Goal: Check status: Check status

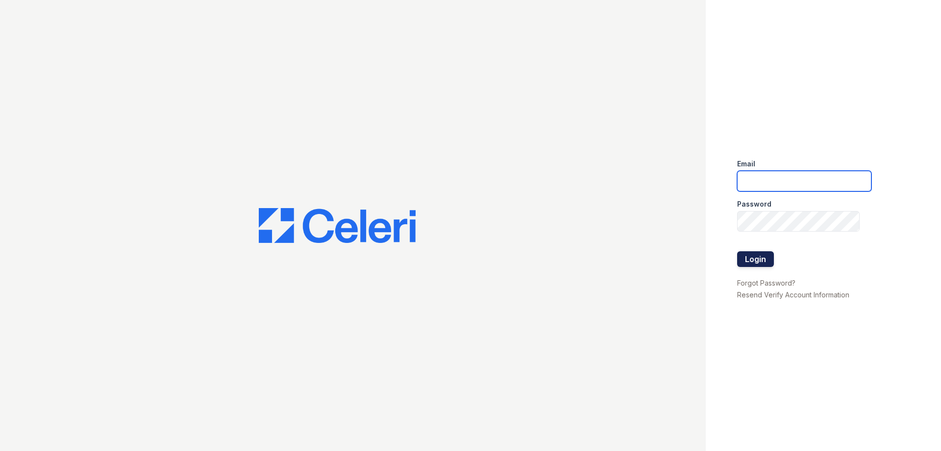
type input "residence4@cafmanagement.com"
click at [751, 263] on button "Login" at bounding box center [755, 259] width 37 height 16
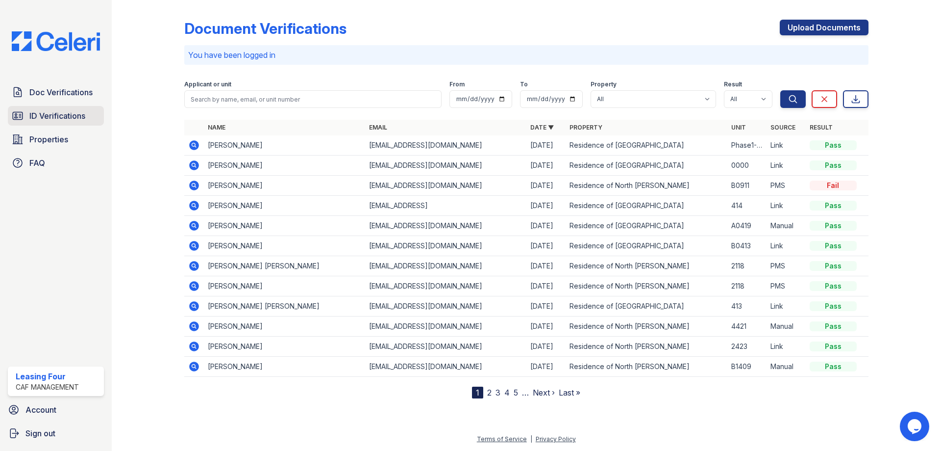
click at [81, 116] on span "ID Verifications" at bounding box center [57, 116] width 56 height 12
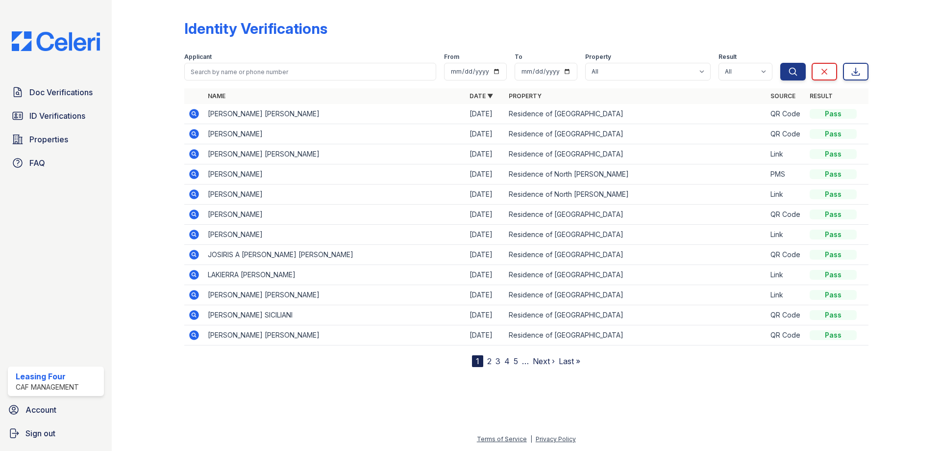
click at [191, 116] on icon at bounding box center [194, 114] width 10 height 10
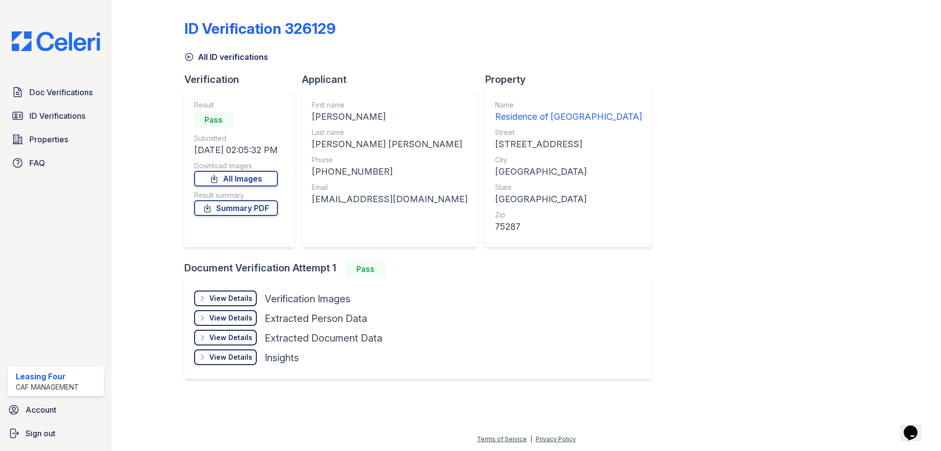
click at [235, 299] on div "View Details" at bounding box center [230, 298] width 43 height 10
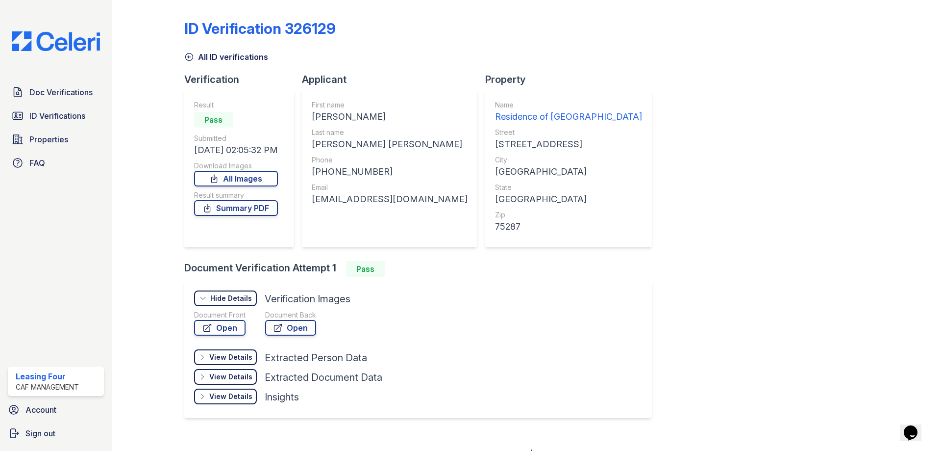
click at [217, 313] on div "Document Front" at bounding box center [219, 315] width 51 height 10
click at [211, 321] on link "Open" at bounding box center [219, 328] width 51 height 16
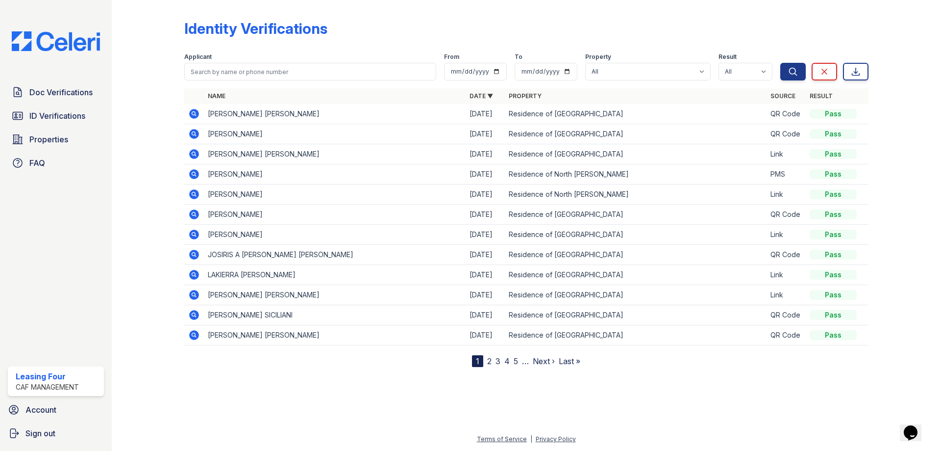
click at [192, 134] on icon at bounding box center [194, 134] width 12 height 12
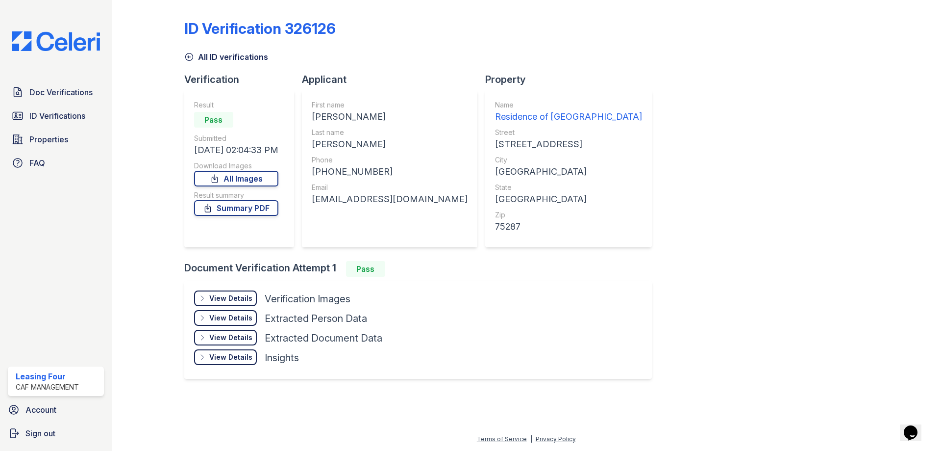
click at [222, 298] on div "View Details" at bounding box center [230, 298] width 43 height 10
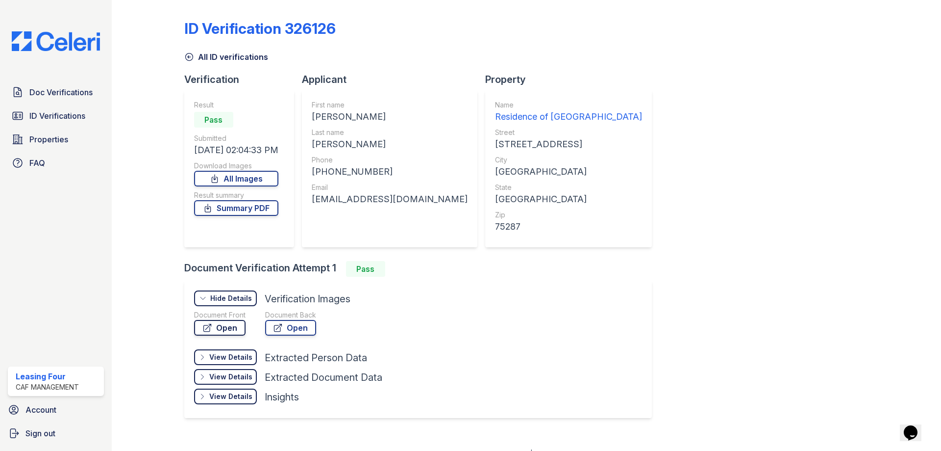
click at [211, 330] on icon at bounding box center [208, 328] width 10 height 10
